Goal: Information Seeking & Learning: Learn about a topic

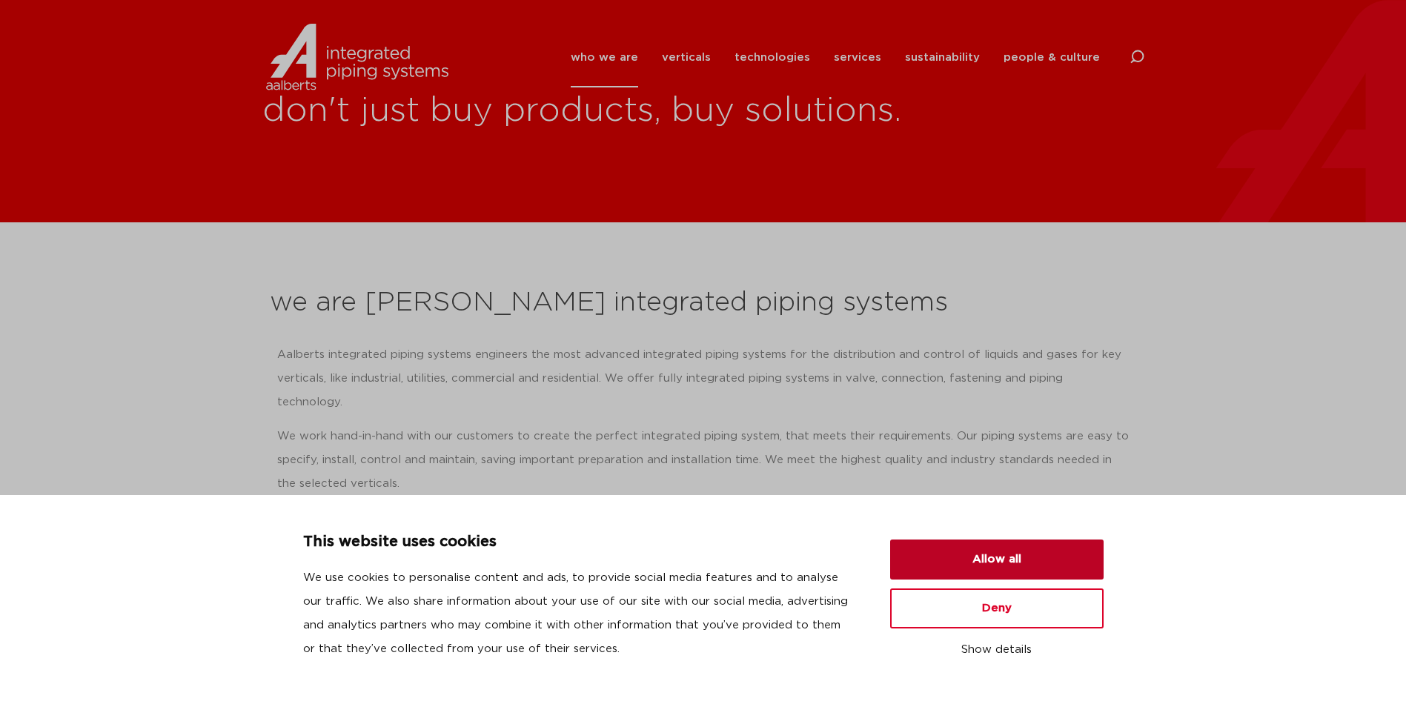
click at [995, 563] on button "Allow all" at bounding box center [996, 560] width 213 height 40
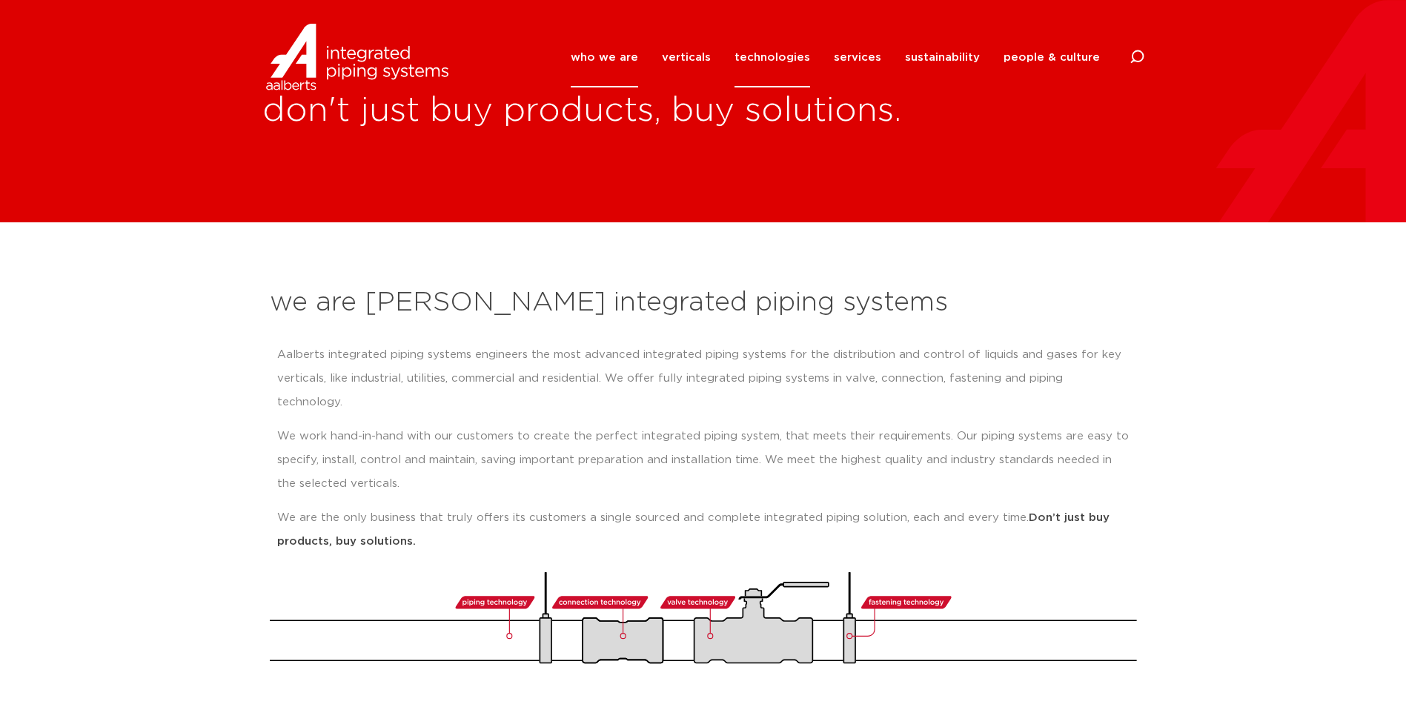
click at [755, 62] on link "technologies" at bounding box center [773, 57] width 76 height 60
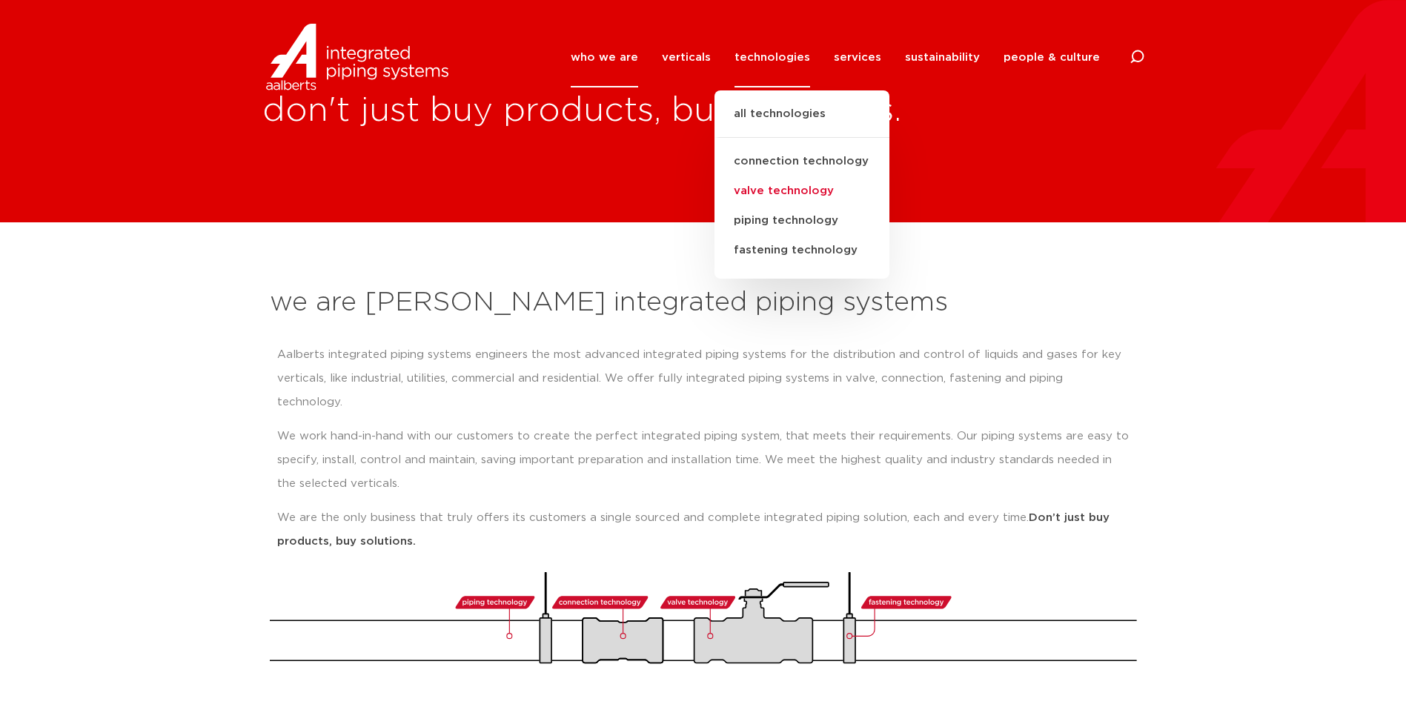
click at [831, 193] on link "valve technology" at bounding box center [802, 191] width 175 height 30
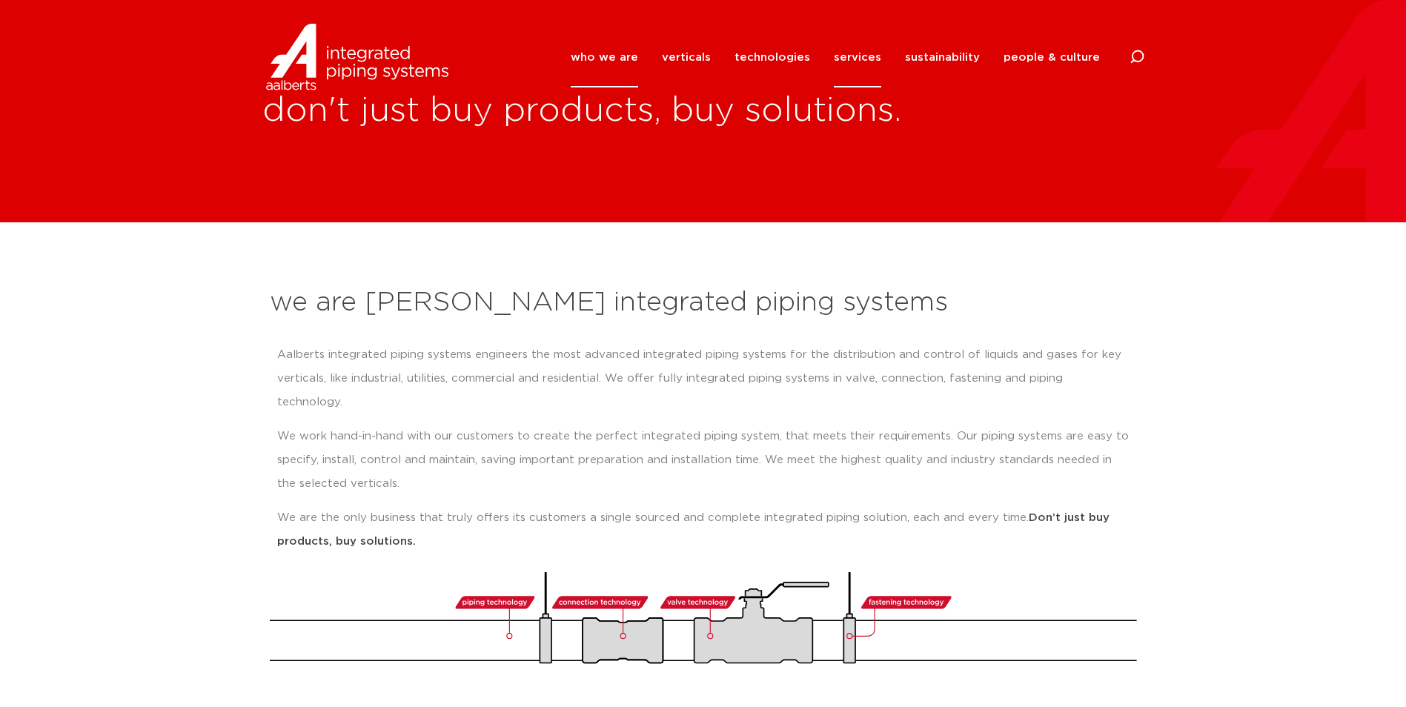
click at [847, 51] on link "services" at bounding box center [857, 57] width 47 height 60
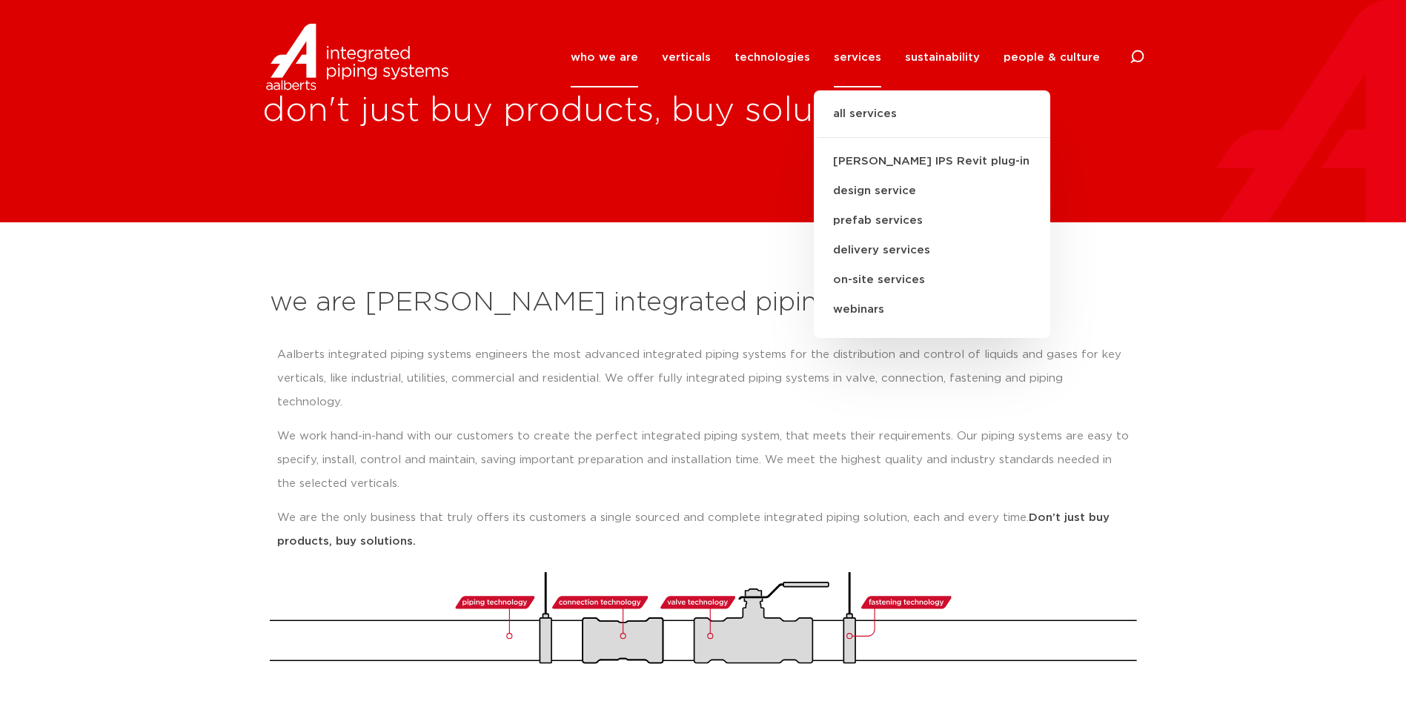
click at [818, 57] on li "technologies all technologies connection technology valve technology piping tec…" at bounding box center [772, 57] width 99 height 60
click at [781, 57] on link "technologies" at bounding box center [773, 57] width 76 height 60
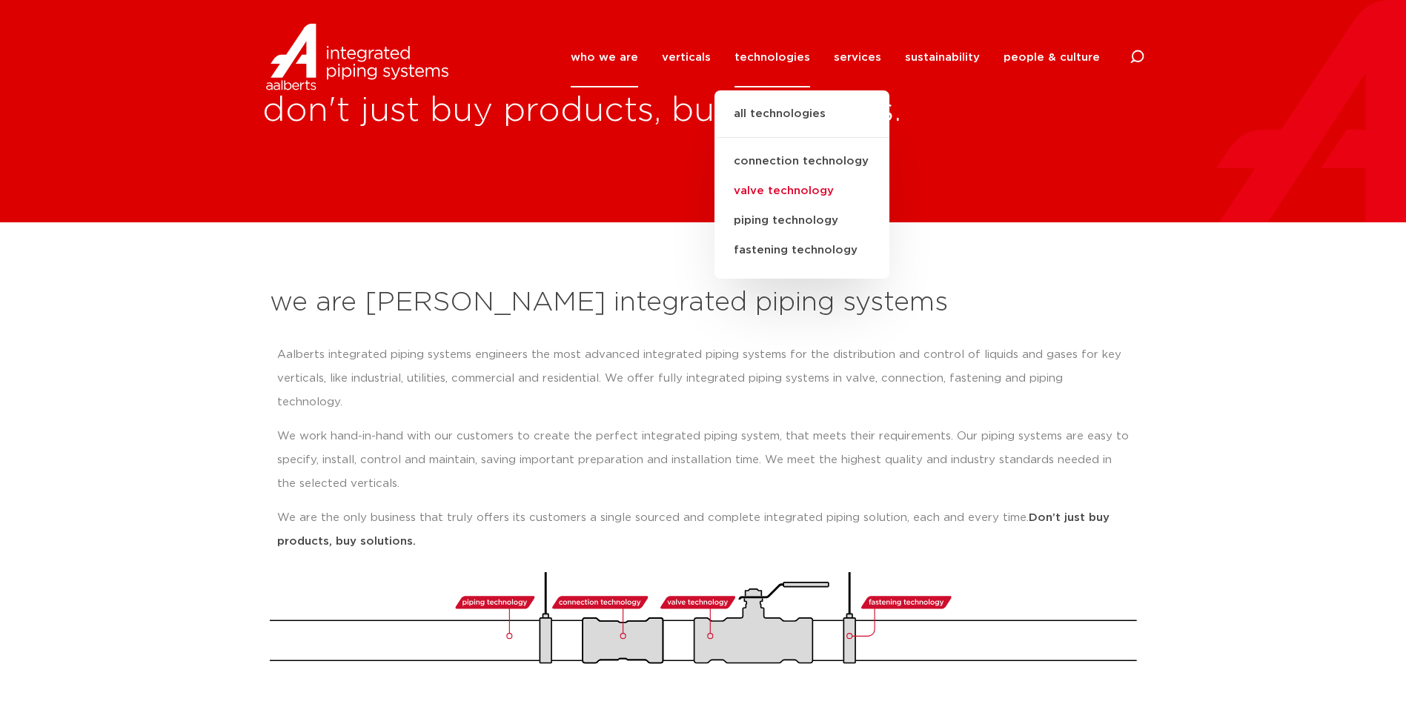
click at [801, 188] on link "valve technology" at bounding box center [802, 191] width 175 height 30
